Goal: Find contact information: Find contact information

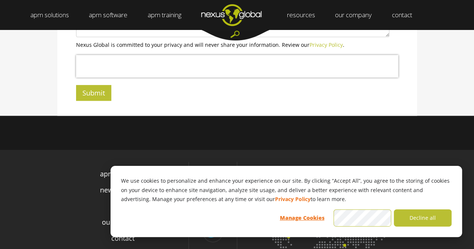
scroll to position [348, 0]
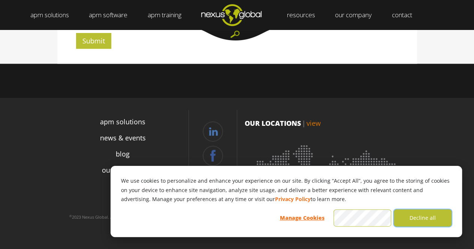
click at [425, 221] on button "Decline all" at bounding box center [423, 217] width 58 height 17
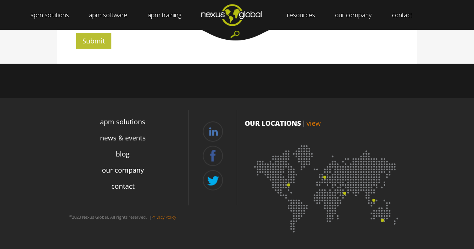
click at [309, 127] on link "view" at bounding box center [313, 123] width 14 height 9
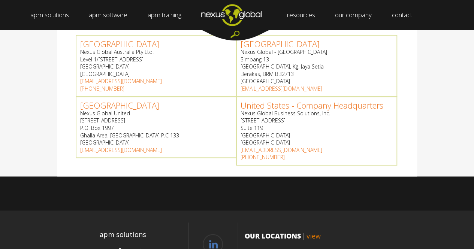
scroll to position [229, 0]
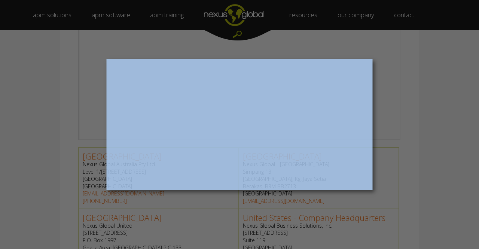
click at [332, 20] on div at bounding box center [242, 126] width 484 height 252
click at [332, 20] on link "our company" at bounding box center [356, 15] width 53 height 30
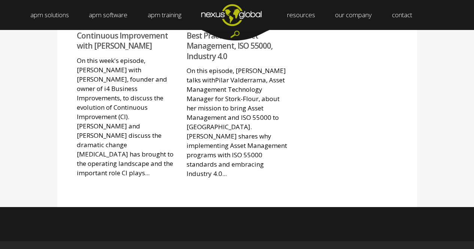
scroll to position [1144, 0]
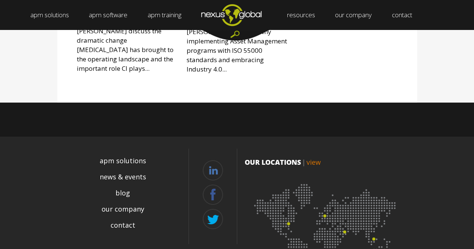
click at [316, 158] on link "view" at bounding box center [313, 162] width 14 height 9
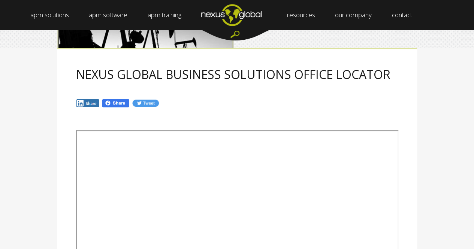
scroll to position [112, 0]
